Goal: Task Accomplishment & Management: Manage account settings

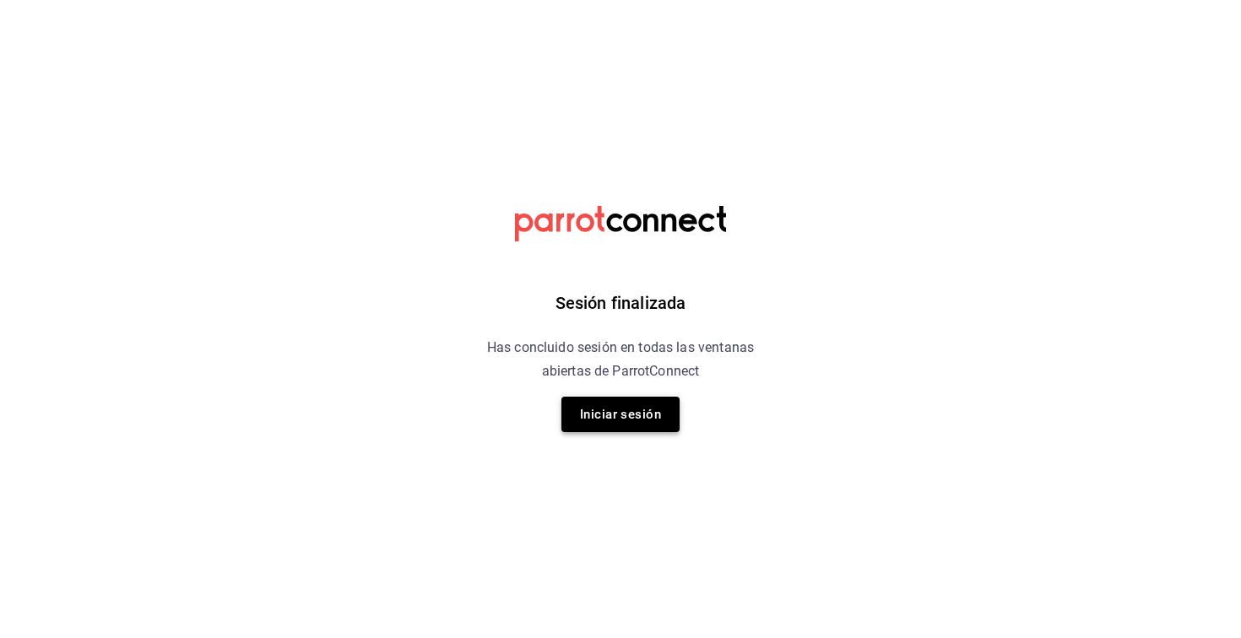
click at [629, 419] on button "Iniciar sesión" at bounding box center [621, 414] width 118 height 35
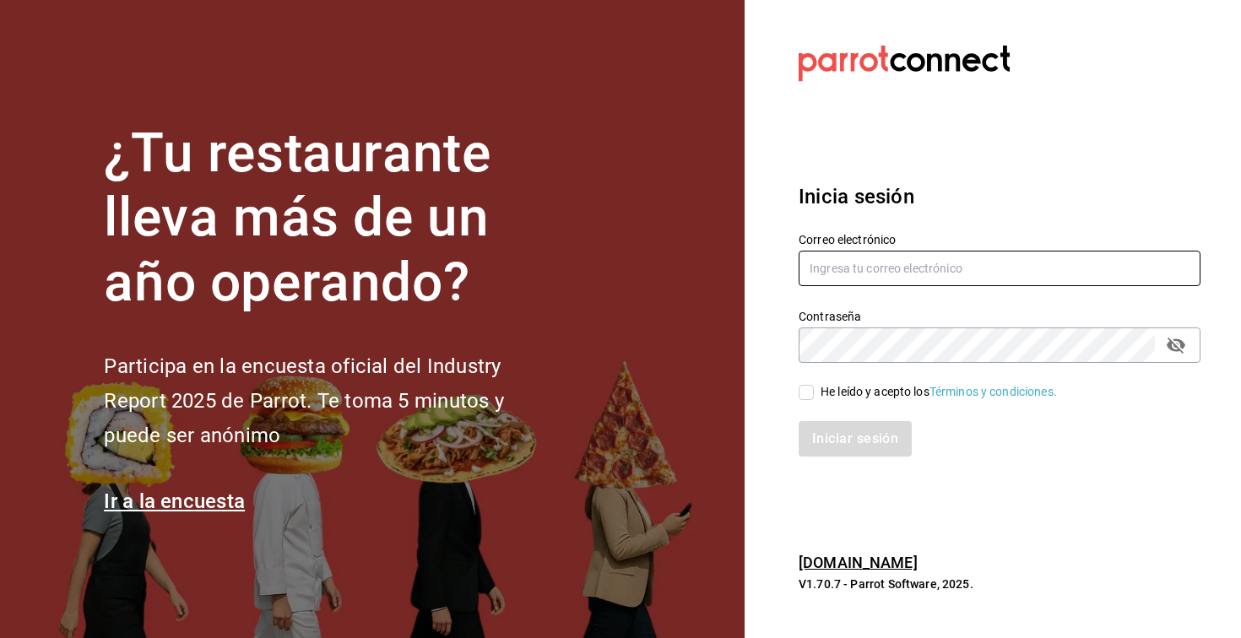
type input "[EMAIL_ADDRESS][DOMAIN_NAME]"
click at [802, 391] on input "He leído y acepto los Términos y condiciones." at bounding box center [806, 392] width 15 height 15
checkbox input "true"
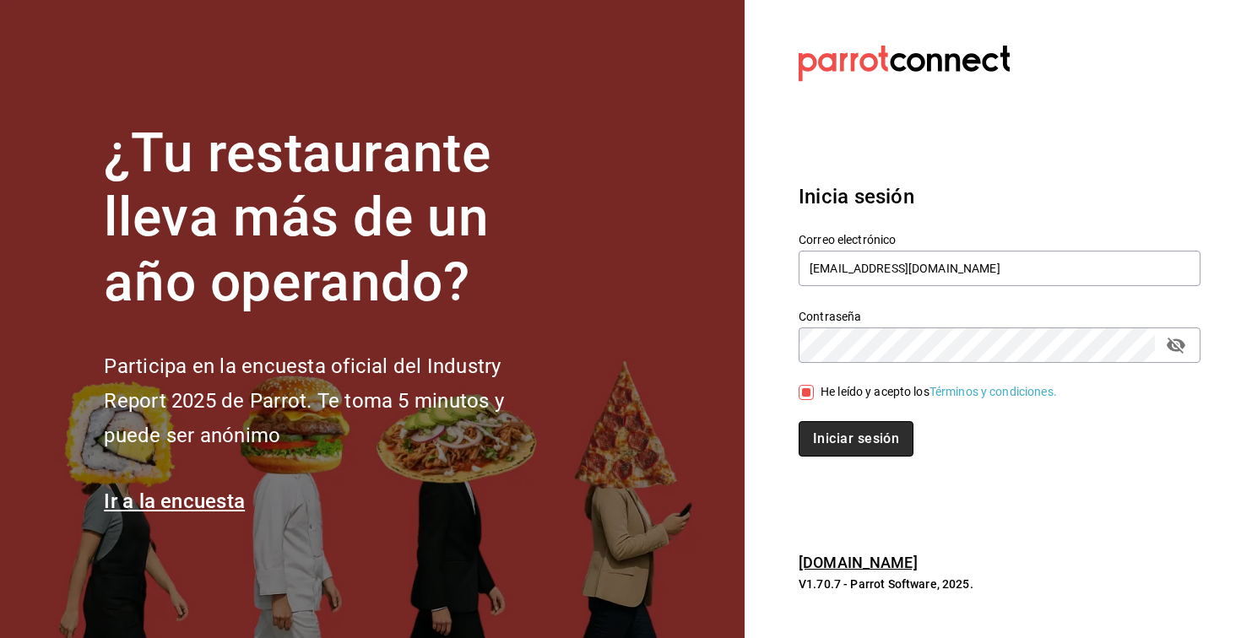
click at [852, 438] on button "Iniciar sesión" at bounding box center [856, 438] width 115 height 35
